Goal: Transaction & Acquisition: Purchase product/service

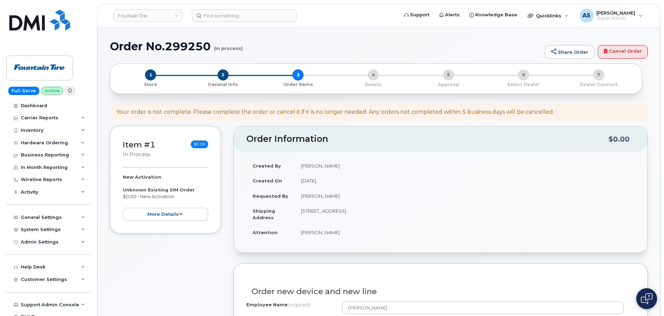
select select "Telus"
select select "041"
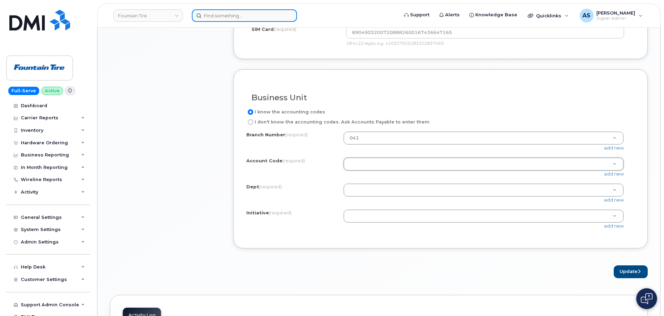
click at [233, 15] on input at bounding box center [244, 15] width 105 height 12
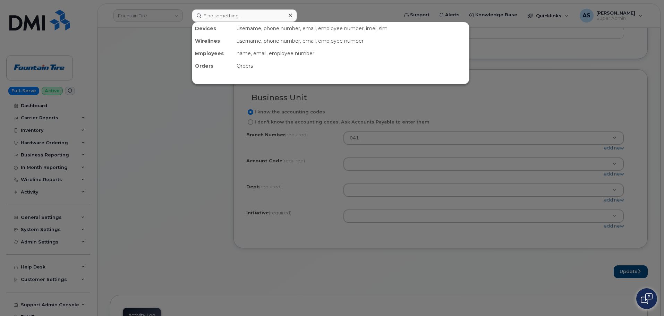
drag, startPoint x: 111, startPoint y: 79, endPoint x: 118, endPoint y: 69, distance: 12.2
click at [111, 79] on div at bounding box center [332, 158] width 664 height 316
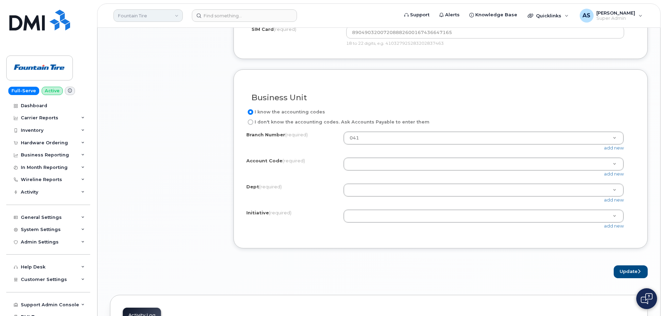
click at [141, 13] on link "Fountain Tire" at bounding box center [148, 15] width 69 height 12
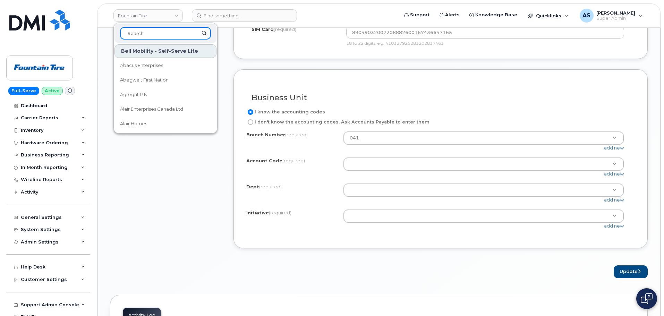
click at [158, 33] on input at bounding box center [165, 33] width 91 height 12
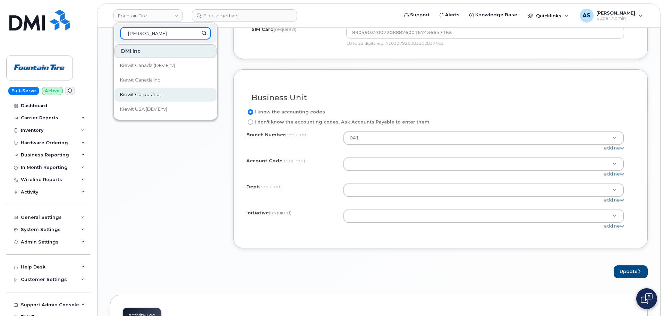
type input "kiewit"
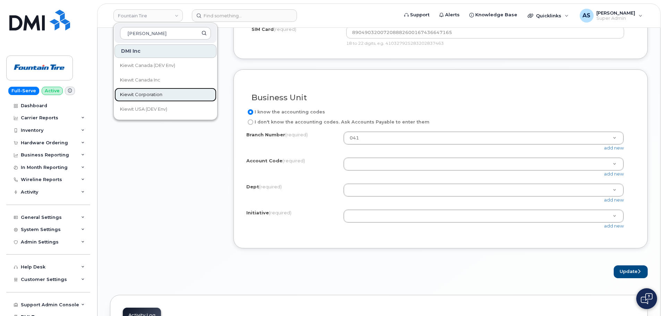
click at [180, 95] on link "Kiewit Corporation" at bounding box center [166, 95] width 102 height 14
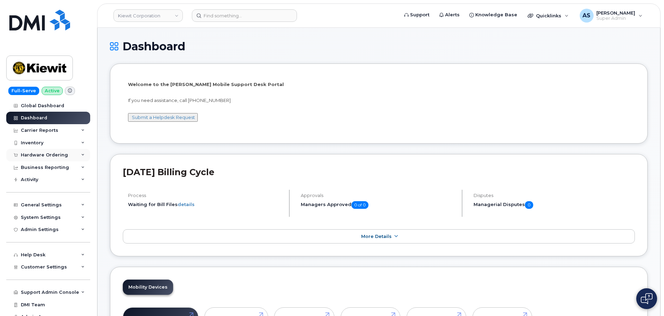
click at [61, 153] on div "Hardware Ordering" at bounding box center [44, 155] width 47 height 6
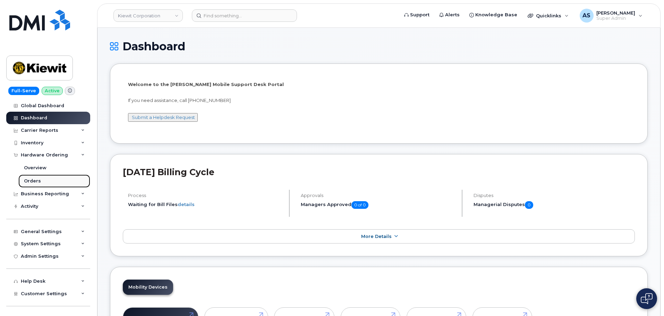
click at [39, 184] on div "Orders" at bounding box center [32, 181] width 17 height 6
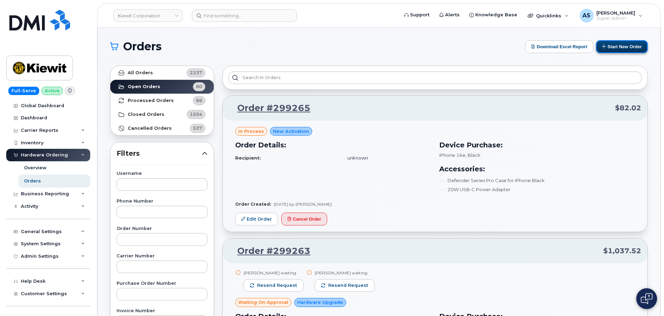
click at [618, 49] on button "Start New Order" at bounding box center [622, 46] width 52 height 13
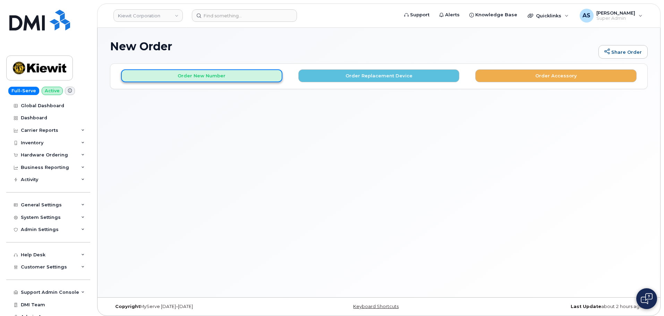
click at [227, 79] on button "Order New Number" at bounding box center [201, 75] width 161 height 13
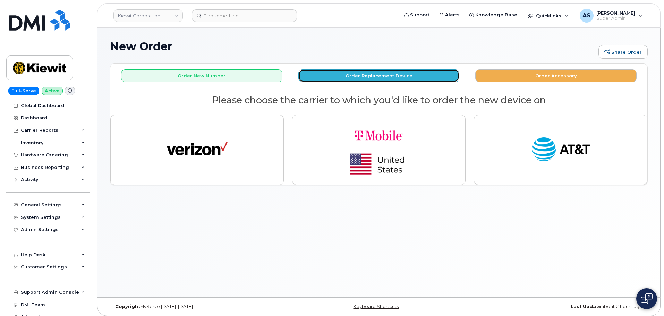
click at [351, 72] on button "Order Replacement Device" at bounding box center [379, 75] width 161 height 13
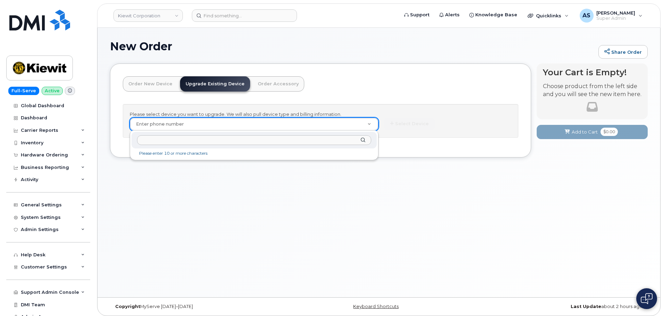
click at [185, 136] on input "text" at bounding box center [254, 140] width 234 height 10
paste input "6026947633"
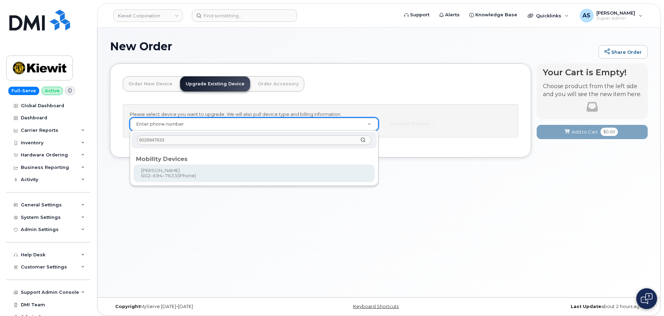
type input "6026947633"
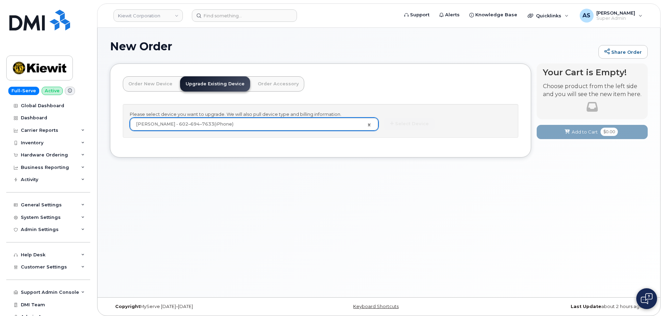
type input "1170276"
click at [414, 124] on button "Select Device" at bounding box center [409, 124] width 51 height 13
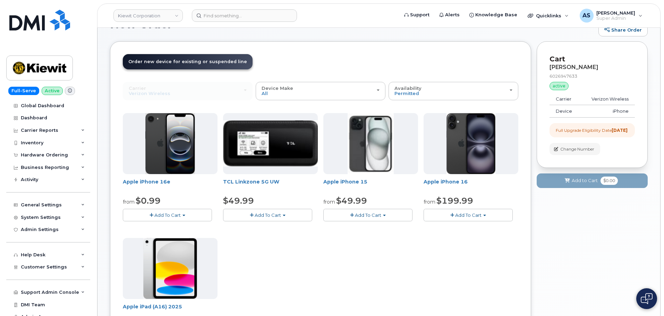
scroll to position [35, 0]
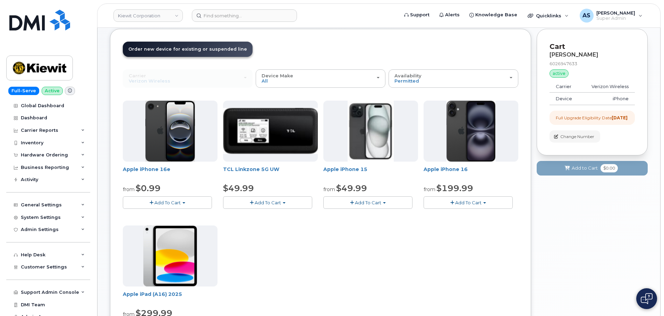
click at [474, 206] on button "Add To Cart" at bounding box center [468, 202] width 89 height 12
click at [477, 223] on link "$199.99 - 2 Year Upgrade (128GB)" at bounding box center [472, 224] width 93 height 9
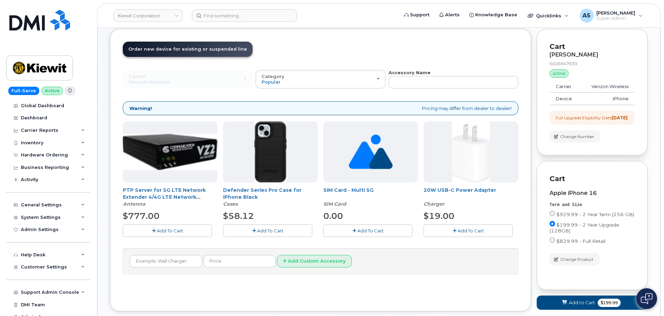
click at [268, 231] on span "Add To Cart" at bounding box center [270, 231] width 26 height 6
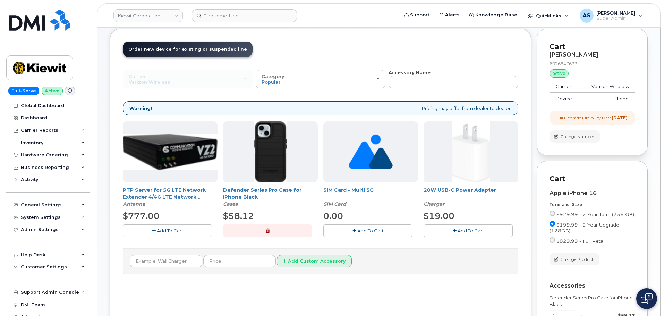
click at [457, 230] on button "Add To Cart" at bounding box center [468, 231] width 89 height 12
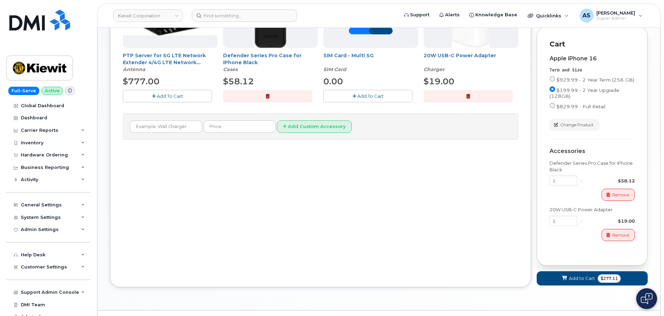
scroll to position [192, 0]
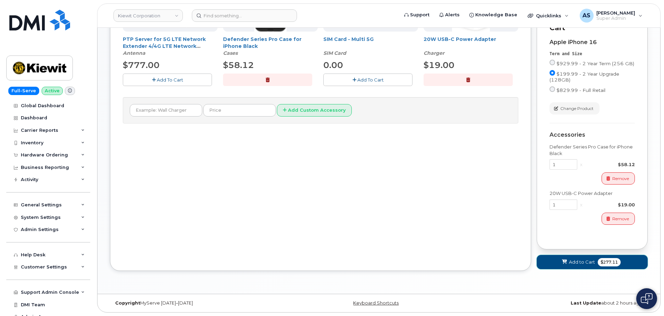
click at [585, 261] on span "Add to Cart" at bounding box center [582, 262] width 26 height 7
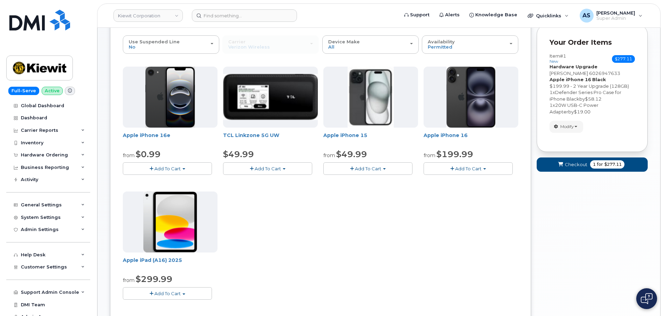
scroll to position [20, 0]
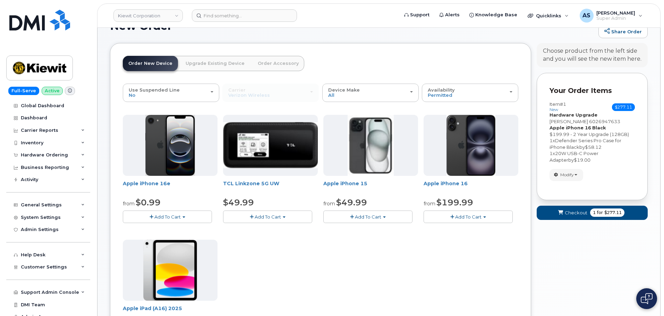
click at [211, 63] on link "Upgrade Existing Device" at bounding box center [215, 63] width 70 height 15
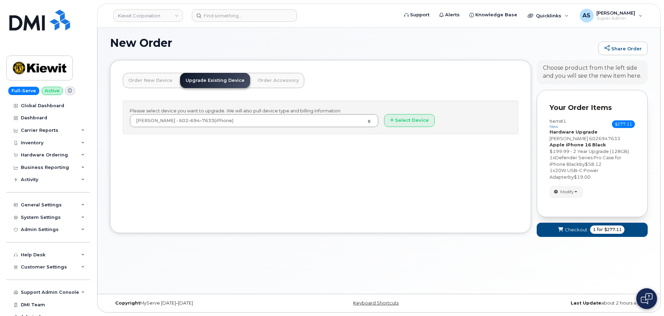
scroll to position [3, 0]
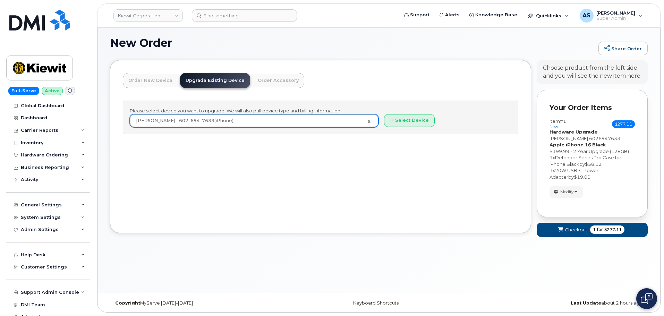
drag, startPoint x: 164, startPoint y: 122, endPoint x: 149, endPoint y: 125, distance: 15.4
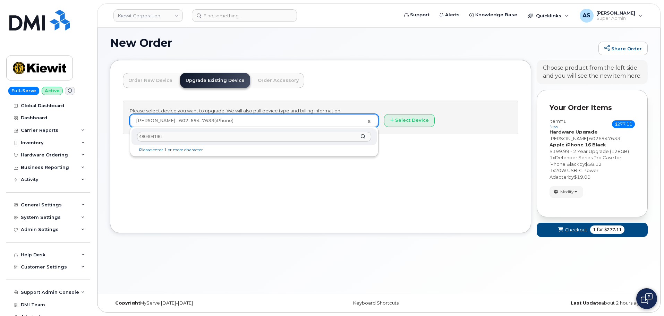
type input "4804041968"
type input "1176463"
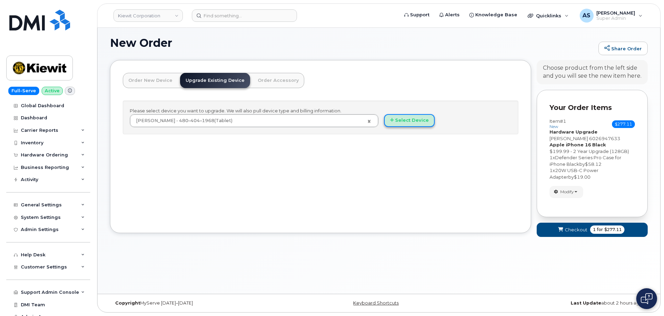
click at [412, 123] on button "Select Device" at bounding box center [409, 120] width 51 height 13
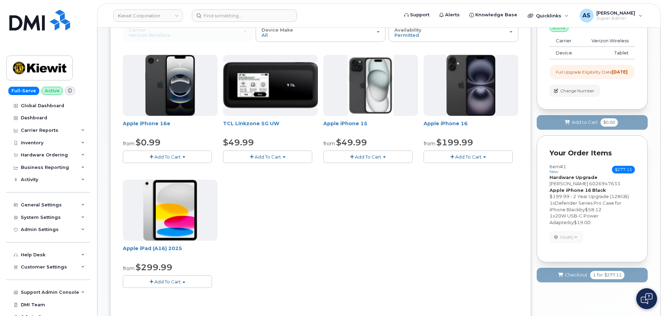
scroll to position [108, 0]
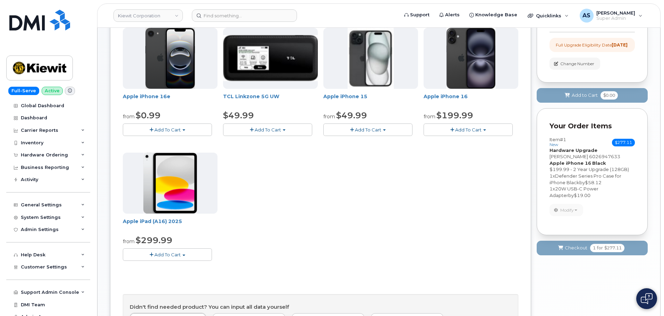
click at [169, 256] on span "Add To Cart" at bounding box center [167, 255] width 26 height 6
click at [175, 267] on link "$299.99 - 2 Year Upgrade (128GB)" at bounding box center [171, 268] width 93 height 9
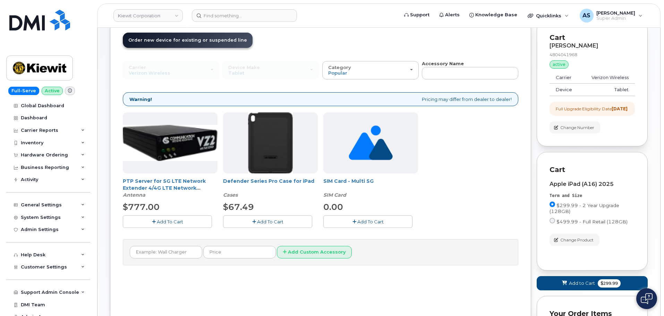
scroll to position [38, 0]
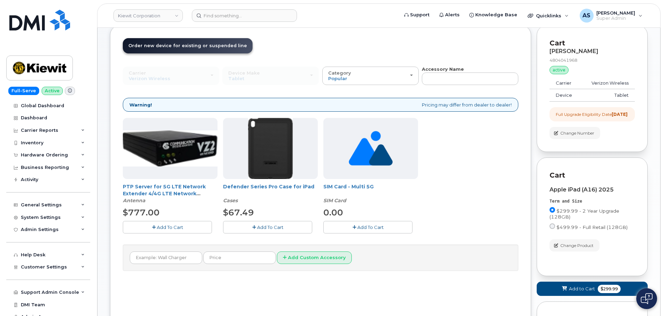
click at [286, 231] on button "Add To Cart" at bounding box center [267, 227] width 89 height 12
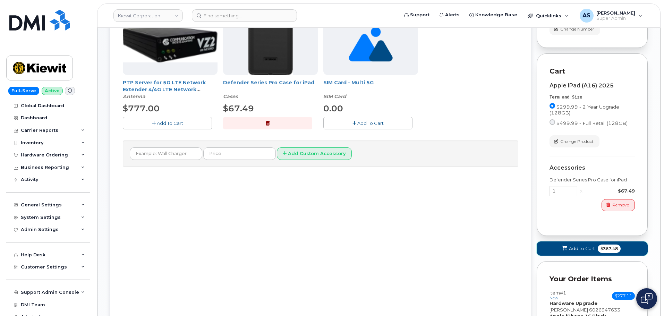
click at [554, 255] on button "Add to Cart $367.48" at bounding box center [592, 249] width 111 height 14
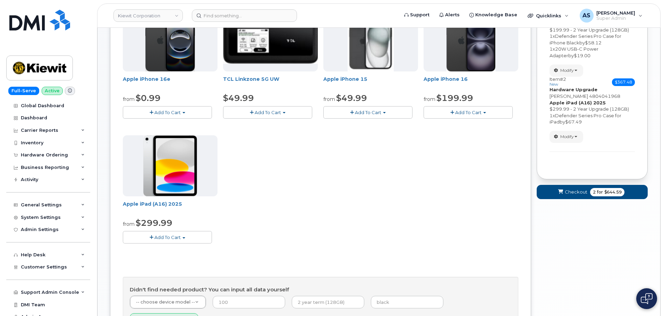
scroll to position [125, 0]
click at [586, 192] on span "Checkout" at bounding box center [576, 192] width 23 height 7
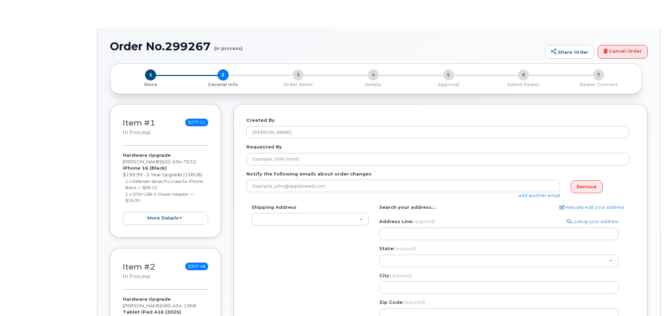
select select
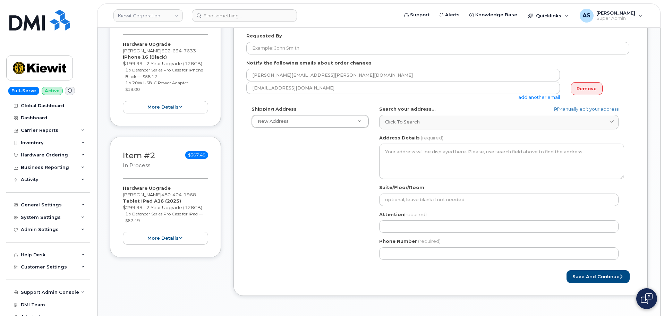
scroll to position [69, 0]
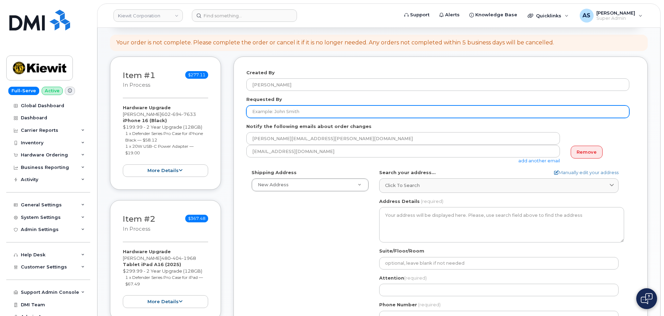
click at [319, 107] on input "Requested By" at bounding box center [437, 112] width 383 height 12
paste input "[PERSON_NAME]"
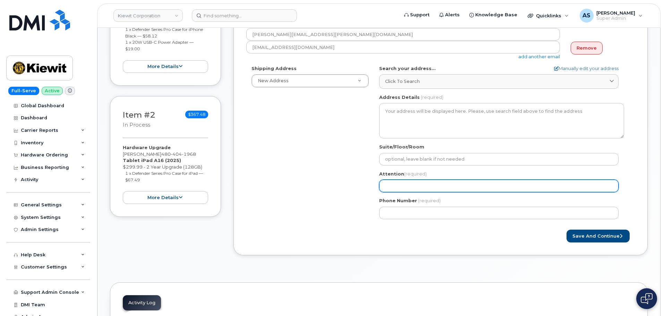
type input "[PERSON_NAME]"
click at [412, 192] on input "Attention (required)" at bounding box center [499, 186] width 240 height 12
paste input "[PERSON_NAME]"
select select
type input "[PERSON_NAME]"
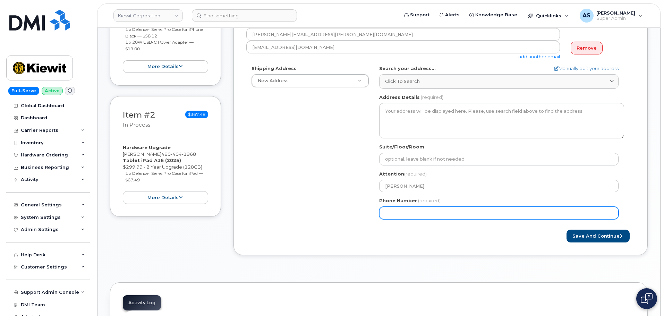
click at [303, 195] on div "Shipping Address New Address New Address 20910 Broad Hollow Ct 400 More Ave 216…" at bounding box center [437, 144] width 383 height 159
click at [406, 208] on input "Phone Number" at bounding box center [499, 213] width 240 height 12
paste input "6237603418"
select select
type input "6237603418"
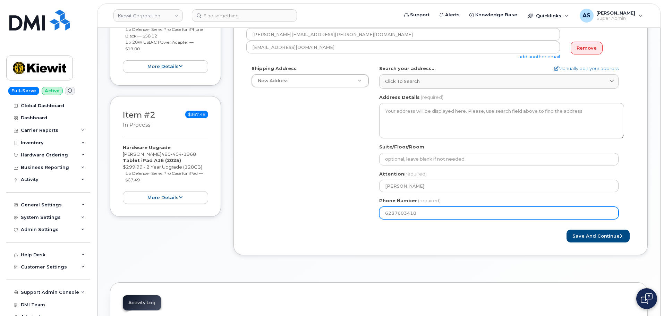
click at [291, 184] on div "Shipping Address New Address New Address 20910 Broad Hollow Ct 400 More Ave 216…" at bounding box center [437, 144] width 383 height 159
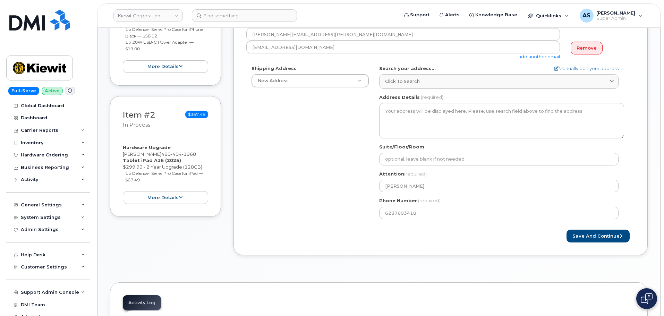
click at [291, 184] on div "Shipping Address New Address New Address 20910 Broad Hollow Ct 400 More Ave 216…" at bounding box center [437, 144] width 383 height 159
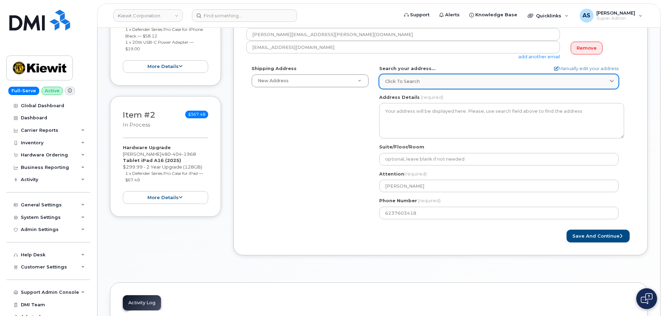
click at [423, 84] on div "Click to search" at bounding box center [499, 81] width 228 height 7
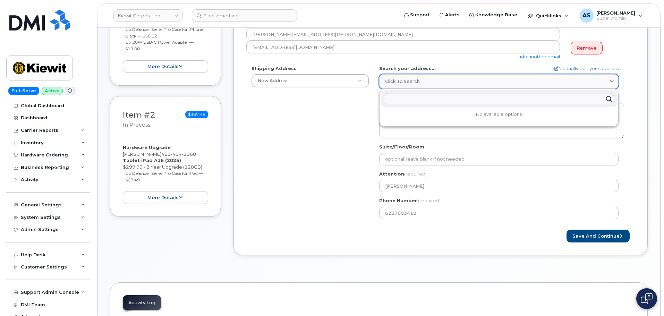
click at [425, 80] on div "Click to search" at bounding box center [499, 81] width 228 height 7
click at [336, 124] on div "Shipping Address New Address New Address 20910 Broad Hollow Ct 400 More Ave 216…" at bounding box center [437, 144] width 383 height 159
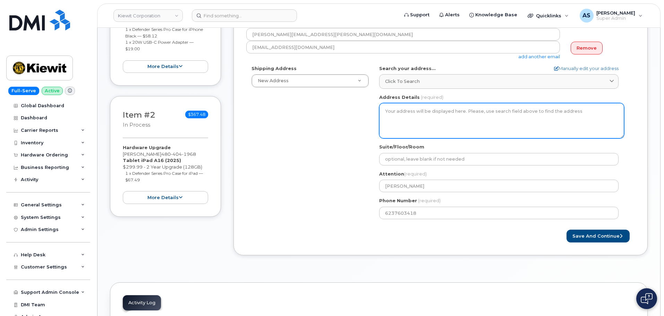
click at [412, 116] on textarea "Address Details" at bounding box center [501, 120] width 245 height 35
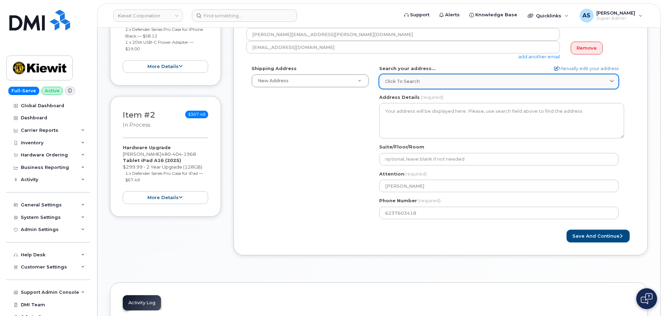
click at [430, 87] on link "Click to search" at bounding box center [499, 81] width 240 height 14
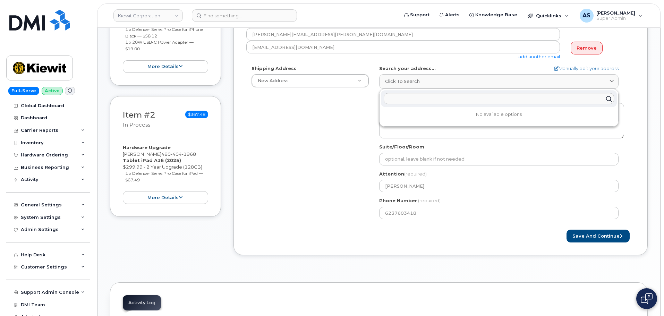
click at [405, 100] on input "text" at bounding box center [499, 98] width 231 height 11
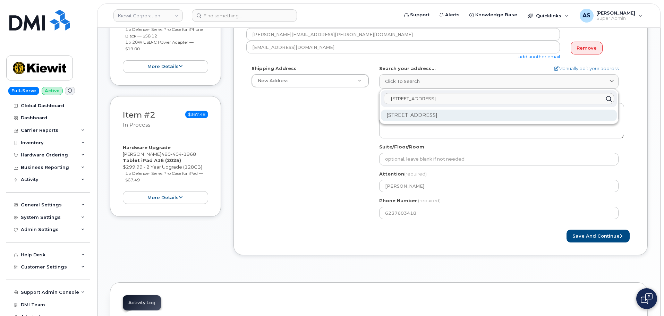
type input "21605 north central ave"
click at [457, 117] on div "21605 N Central Ave Phoenix AZ 85024-5103" at bounding box center [499, 115] width 236 height 11
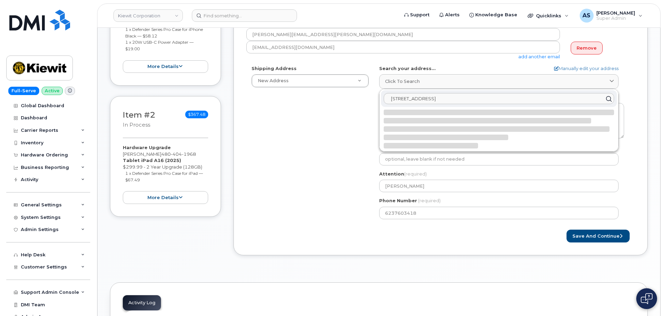
select select
type textarea "21605 N Central Ave PHOENIX AZ 85024-5103 UNITED STATES"
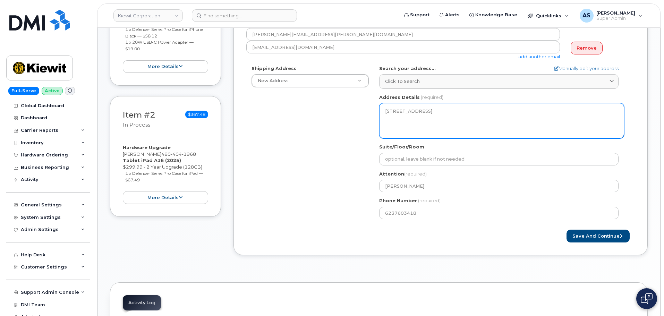
drag, startPoint x: 422, startPoint y: 124, endPoint x: 374, endPoint y: 110, distance: 49.9
click at [374, 110] on div "AZ Phoenix Search your address... Manually edit your address Click to search 21…" at bounding box center [502, 144] width 256 height 159
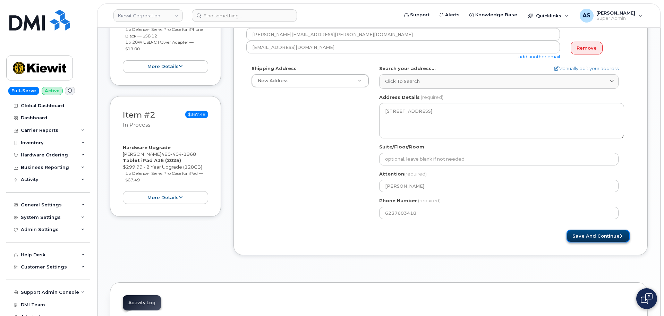
click at [597, 237] on button "Save and Continue" at bounding box center [598, 236] width 63 height 13
click at [349, 143] on div "Shipping Address New Address New Address 20910 Broad Hollow Ct 400 More Ave 216…" at bounding box center [437, 144] width 383 height 159
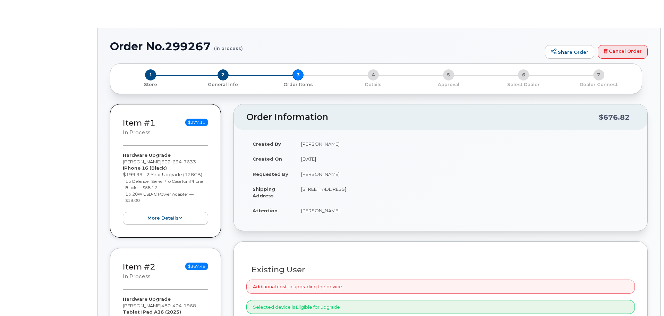
type input "[PERSON_NAME]"
radio input "true"
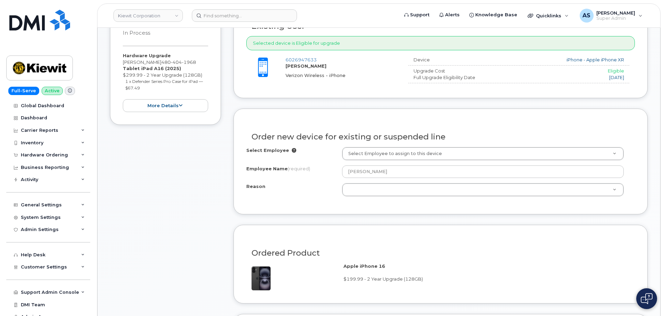
scroll to position [278, 0]
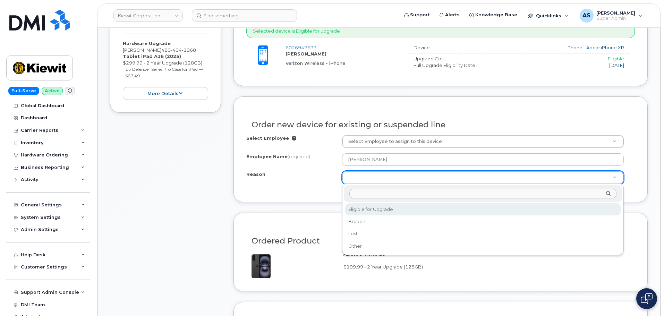
select select "eligible_for_upgrade"
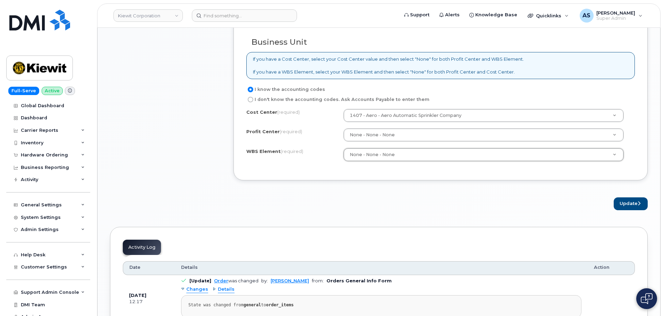
scroll to position [555, 0]
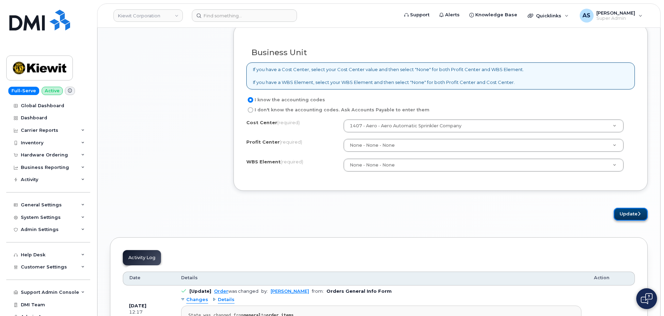
click at [636, 209] on button "Update" at bounding box center [631, 214] width 34 height 13
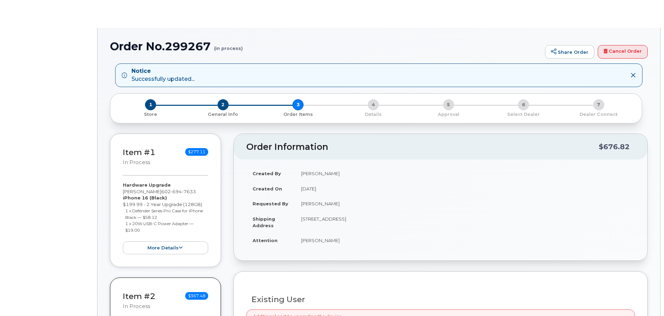
type input "[PERSON_NAME]"
radio input "true"
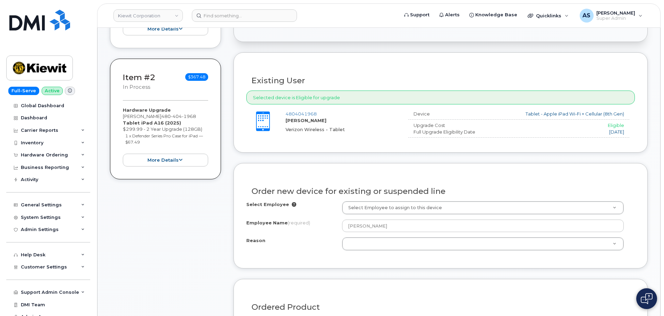
scroll to position [277, 0]
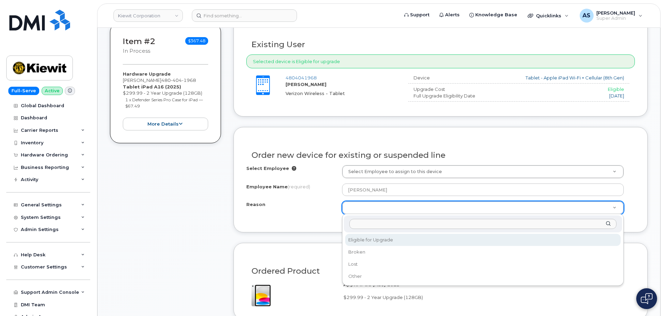
select select "eligible_for_upgrade"
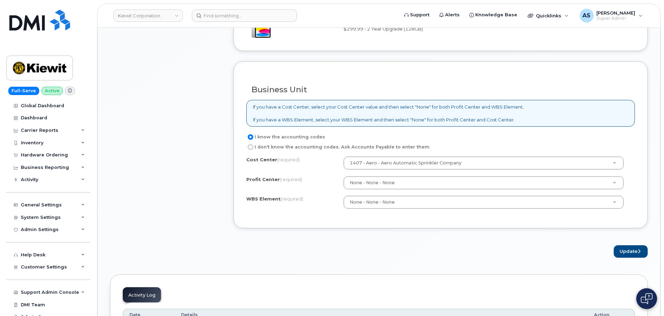
scroll to position [589, 0]
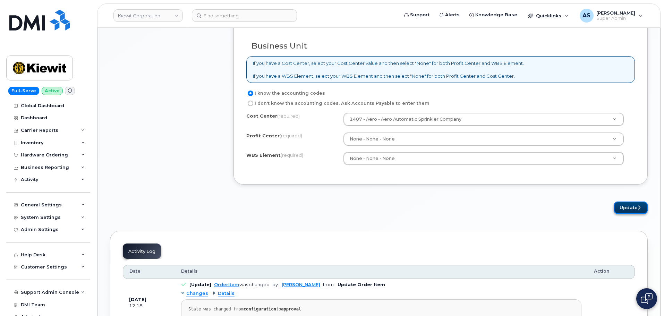
click at [628, 210] on button "Update" at bounding box center [631, 208] width 34 height 13
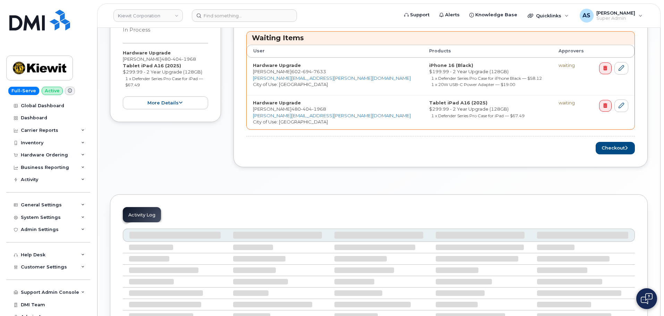
scroll to position [312, 0]
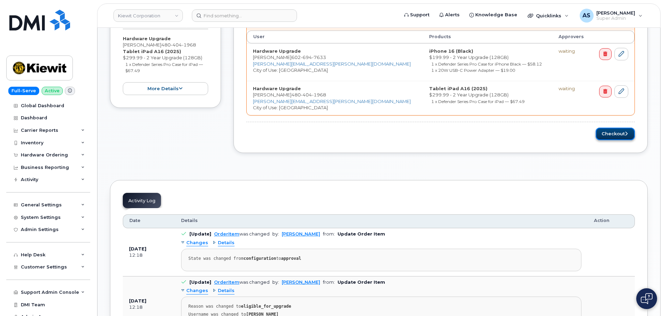
click at [616, 135] on button "Checkout" at bounding box center [615, 134] width 39 height 13
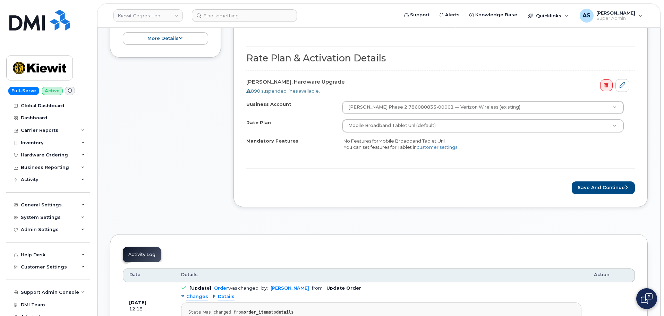
scroll to position [347, 0]
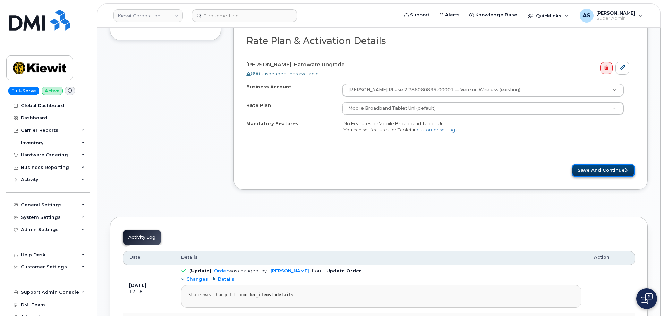
click at [605, 171] on button "Save and Continue" at bounding box center [603, 170] width 63 height 13
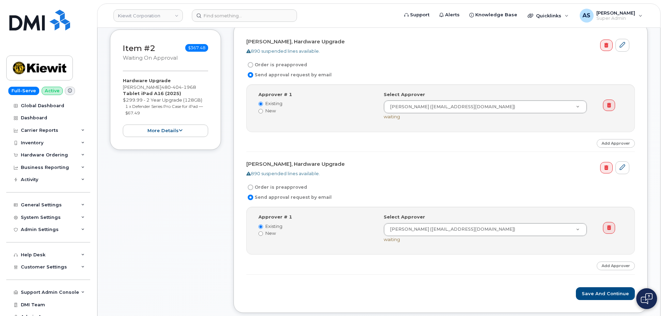
scroll to position [208, 0]
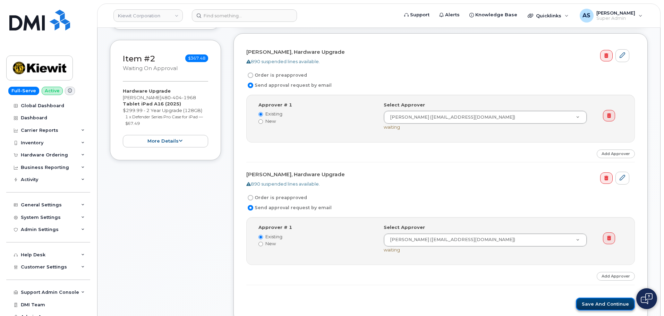
click at [612, 301] on button "Save and Continue" at bounding box center [605, 304] width 59 height 13
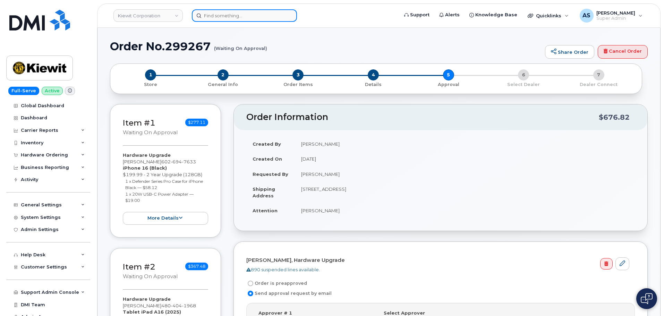
click at [217, 18] on input at bounding box center [244, 15] width 105 height 12
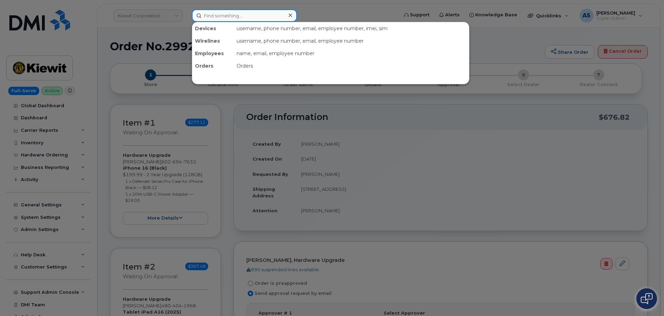
paste input "2817306087"
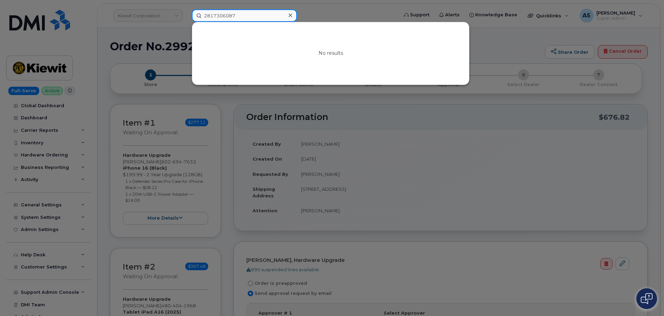
type input "2817306087"
click at [291, 16] on icon at bounding box center [290, 15] width 3 height 3
